Goal: Task Accomplishment & Management: Manage account settings

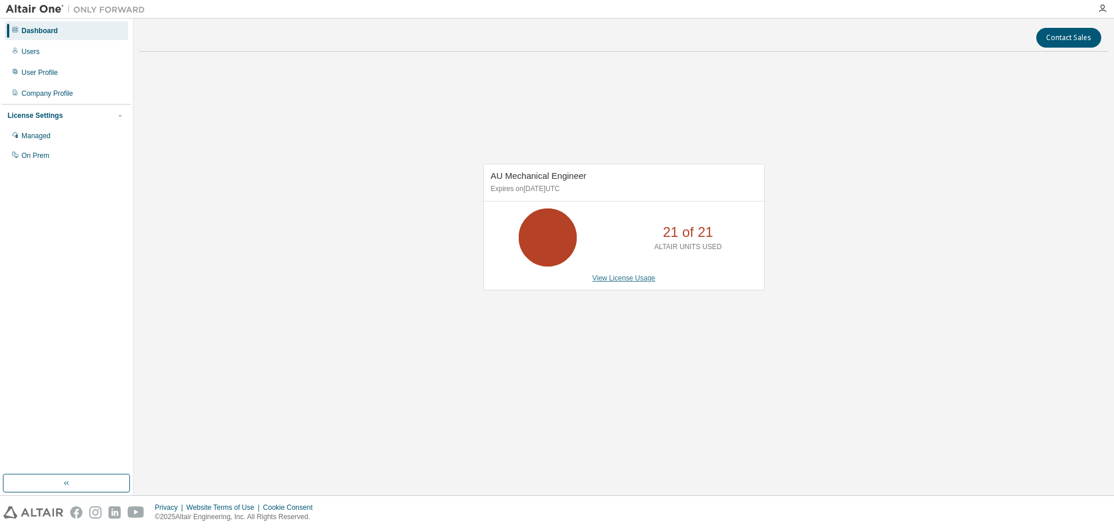
click at [619, 279] on link "View License Usage" at bounding box center [624, 278] width 63 height 8
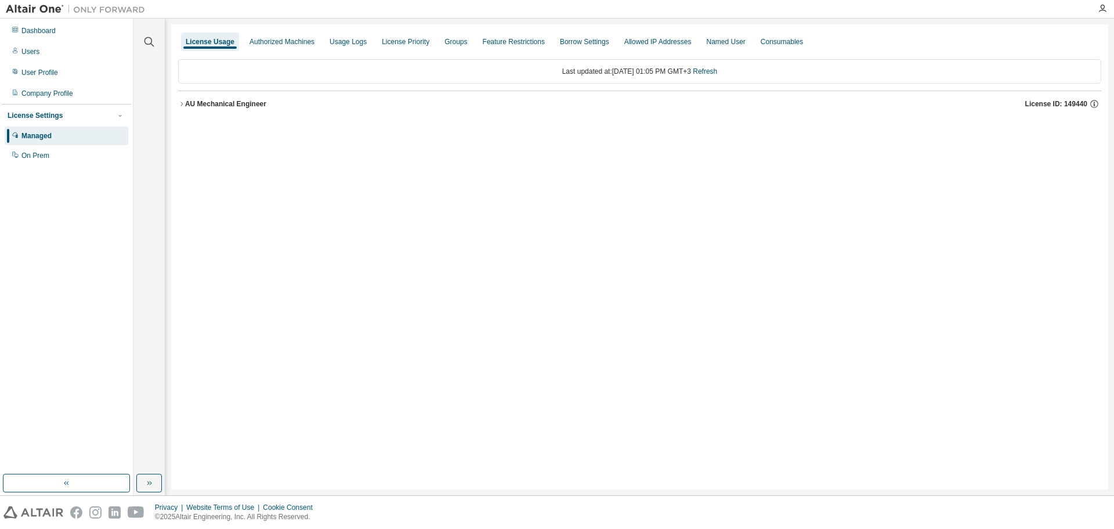
click at [184, 99] on button "AU Mechanical Engineer License ID: 149440" at bounding box center [639, 104] width 923 height 26
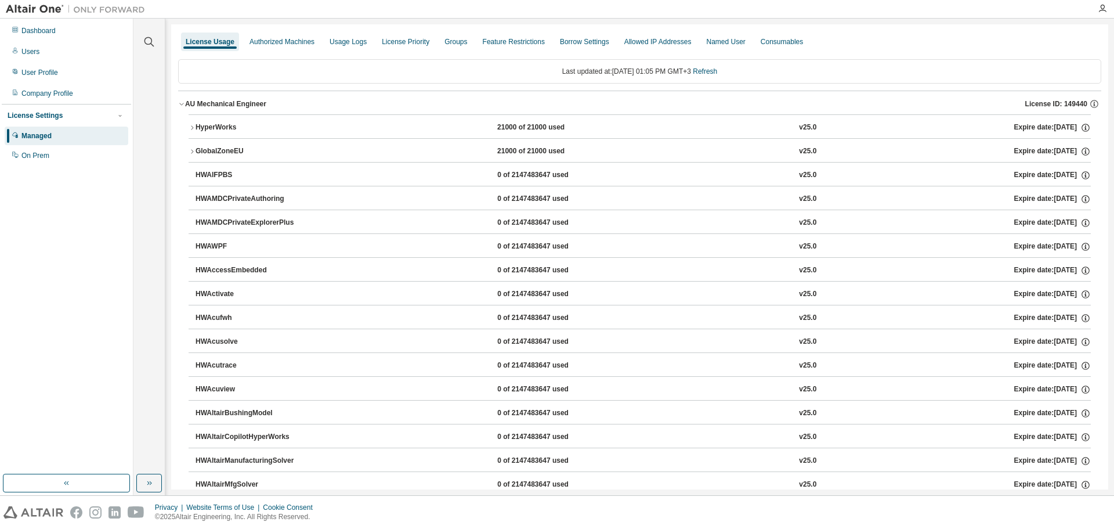
click at [183, 99] on button "AU Mechanical Engineer License ID: 149440" at bounding box center [639, 104] width 923 height 26
